Goal: Go to known website: Access a specific website the user already knows

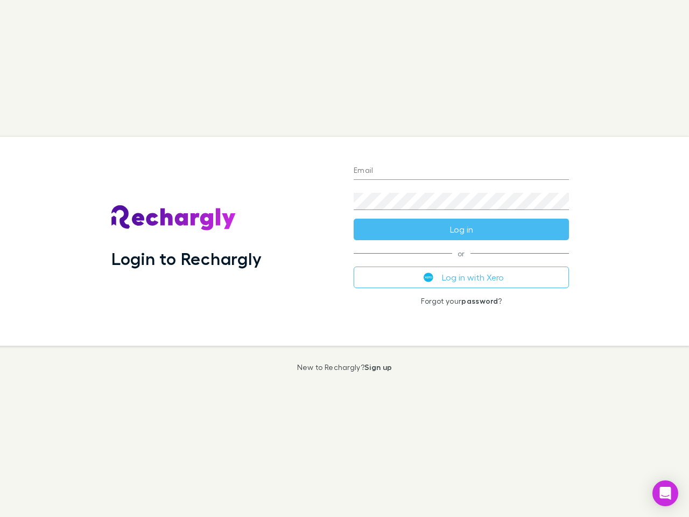
click at [345, 259] on div "Login to Rechargly" at bounding box center [224, 241] width 242 height 209
click at [462, 171] on input "Email" at bounding box center [461, 171] width 215 height 17
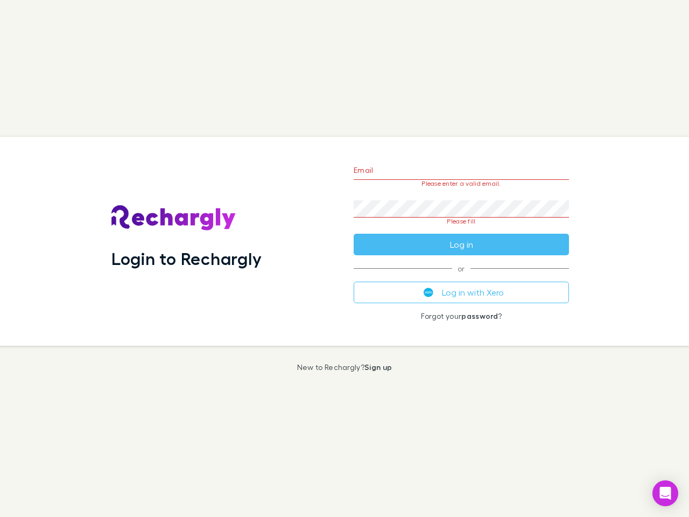
click at [462, 229] on form "Email Please enter a valid email. Password Please fill Log in" at bounding box center [461, 204] width 215 height 101
click at [462, 277] on div "Email Please enter a valid email. Password Please fill Log in or Log in with Xe…" at bounding box center [461, 241] width 233 height 209
click at [666, 493] on icon "Open Intercom Messenger" at bounding box center [665, 493] width 11 height 13
